Goal: Navigation & Orientation: Go to known website

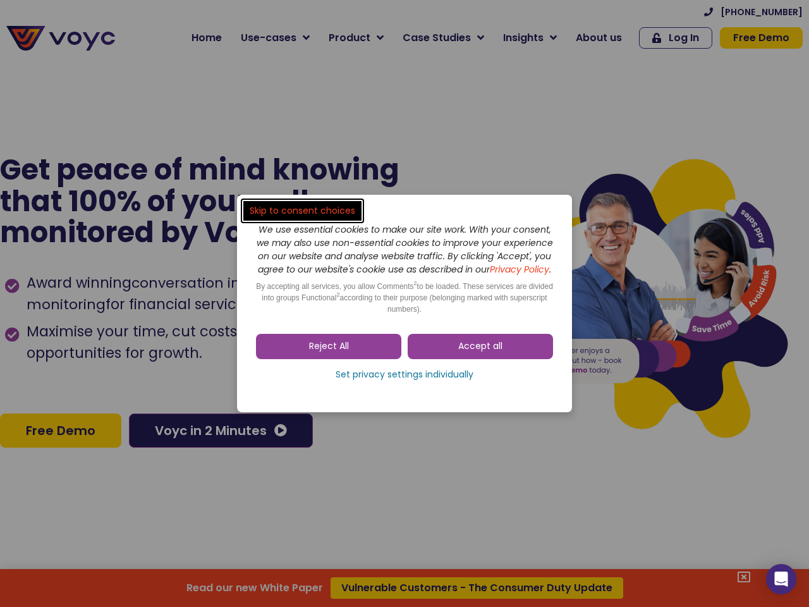
click at [480, 353] on span "Accept all" at bounding box center [480, 346] width 44 height 13
click at [329, 353] on div "Skip to consent choices We use essential cookies to make our site work. With yo…" at bounding box center [404, 303] width 809 height 607
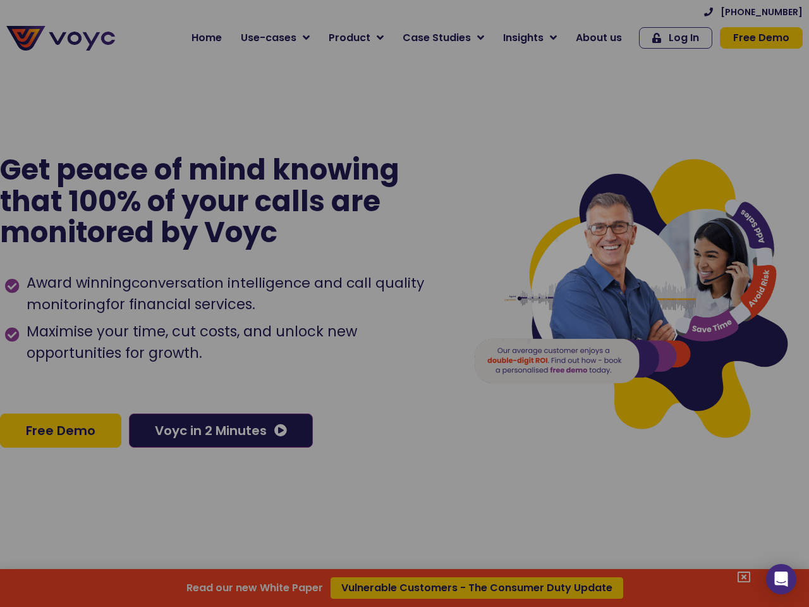
click at [404, 381] on div at bounding box center [404, 303] width 809 height 607
